Goal: Entertainment & Leisure: Consume media (video, audio)

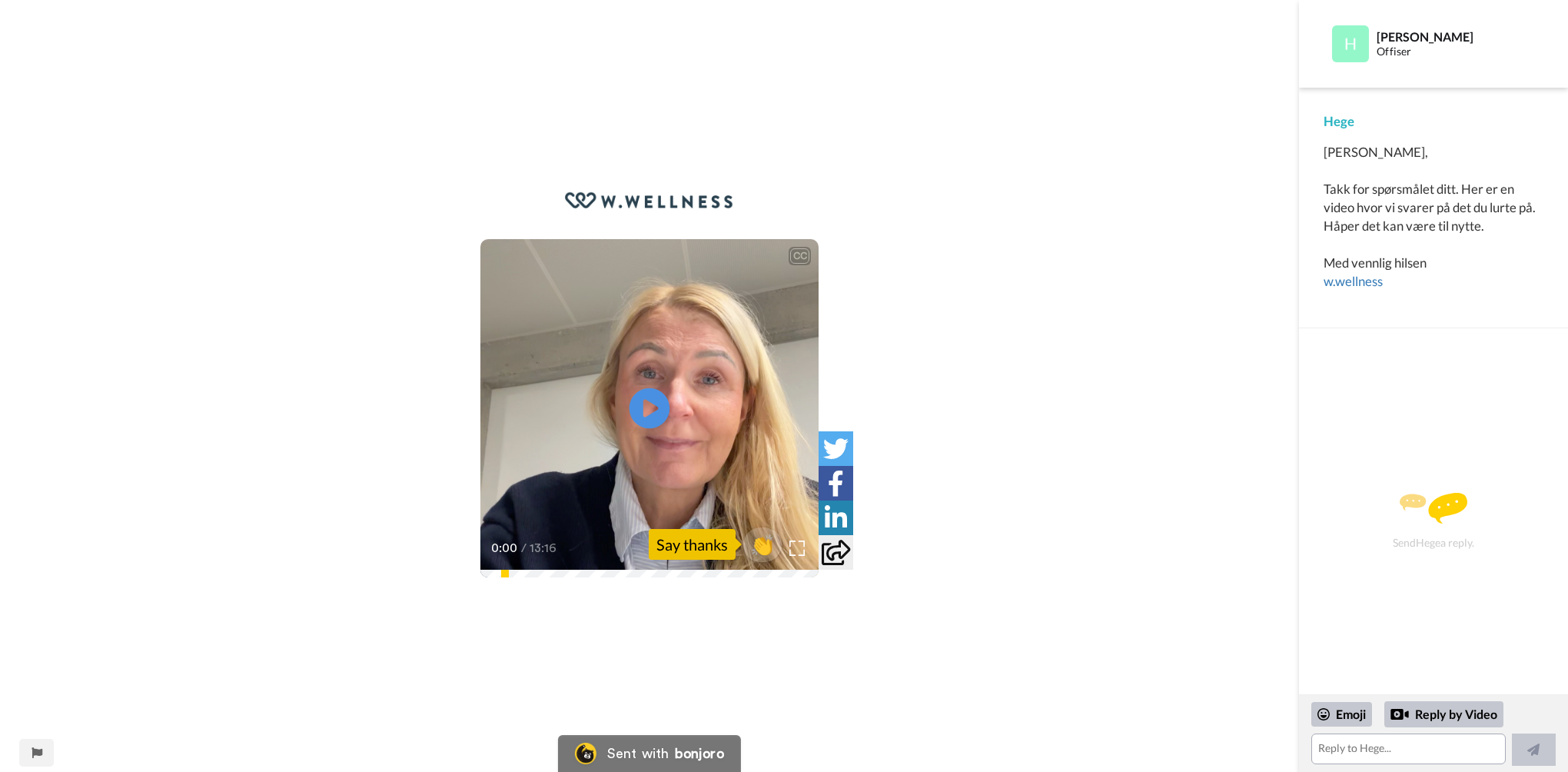
click at [645, 408] on icon "Play/Pause" at bounding box center [649, 408] width 41 height 73
click at [649, 409] on icon "Play/Pause" at bounding box center [649, 408] width 41 height 73
drag, startPoint x: 656, startPoint y: 360, endPoint x: 629, endPoint y: 359, distance: 27.0
click at [629, 359] on video at bounding box center [649, 408] width 338 height 338
click at [649, 410] on icon "Play/Pause" at bounding box center [649, 408] width 41 height 73
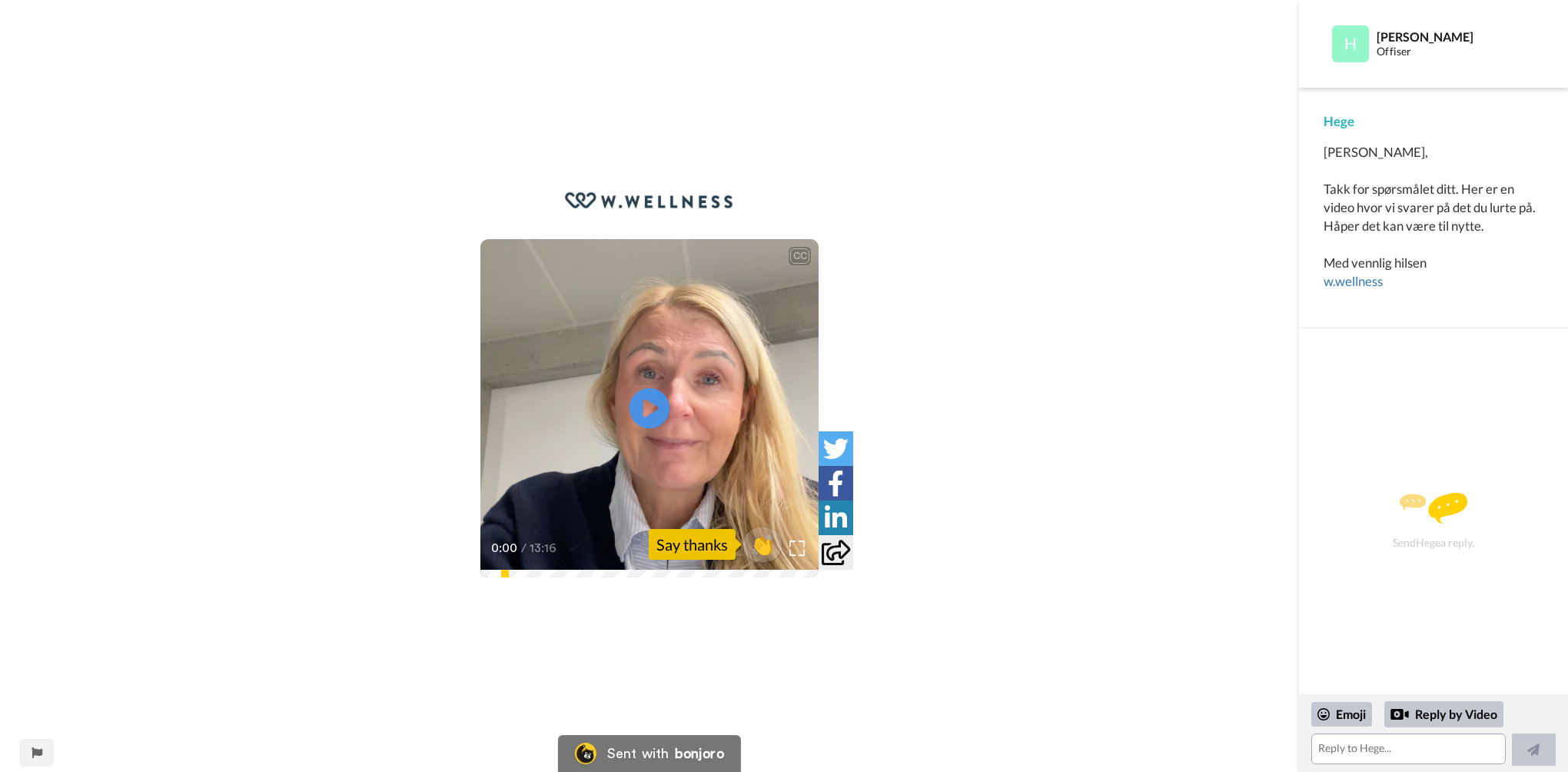
click at [650, 412] on icon "Play/Pause" at bounding box center [649, 408] width 41 height 73
click at [532, 563] on div "0:02 / 13:16" at bounding box center [649, 553] width 338 height 32
click at [654, 410] on icon "Play/Pause" at bounding box center [649, 408] width 41 height 73
click at [627, 478] on video at bounding box center [649, 408] width 338 height 338
click at [644, 409] on icon "Play/Pause" at bounding box center [649, 408] width 41 height 73
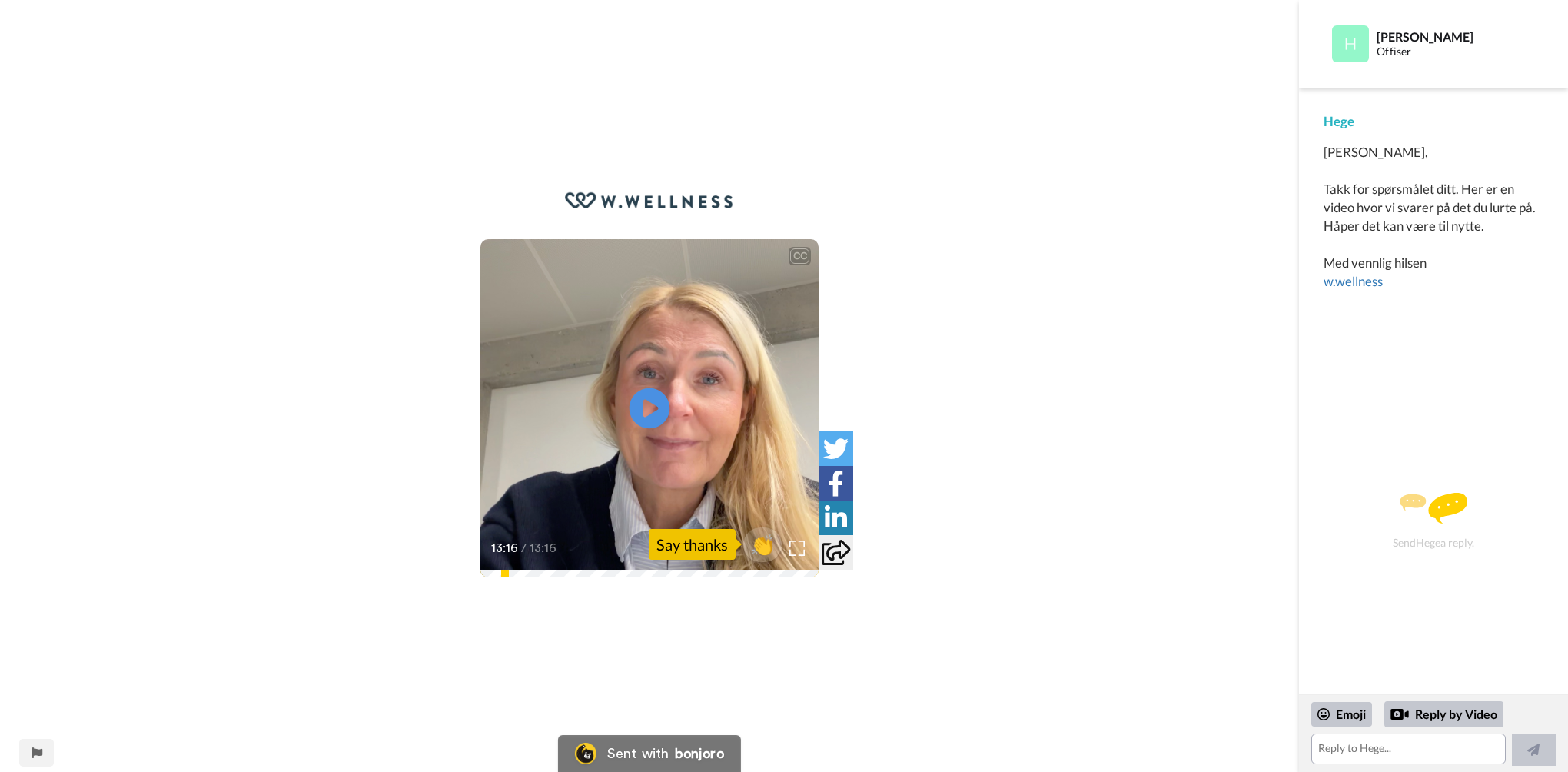
click at [645, 400] on icon "Play/Pause" at bounding box center [649, 408] width 41 height 73
click at [760, 544] on span "👏" at bounding box center [763, 544] width 48 height 30
click at [674, 429] on video at bounding box center [649, 408] width 338 height 338
